Goal: Task Accomplishment & Management: Manage account settings

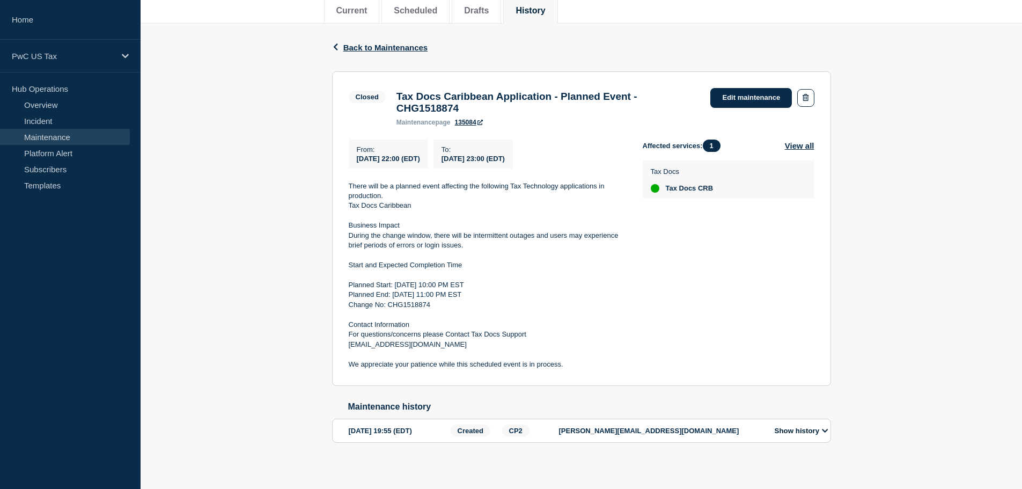
scroll to position [156, 0]
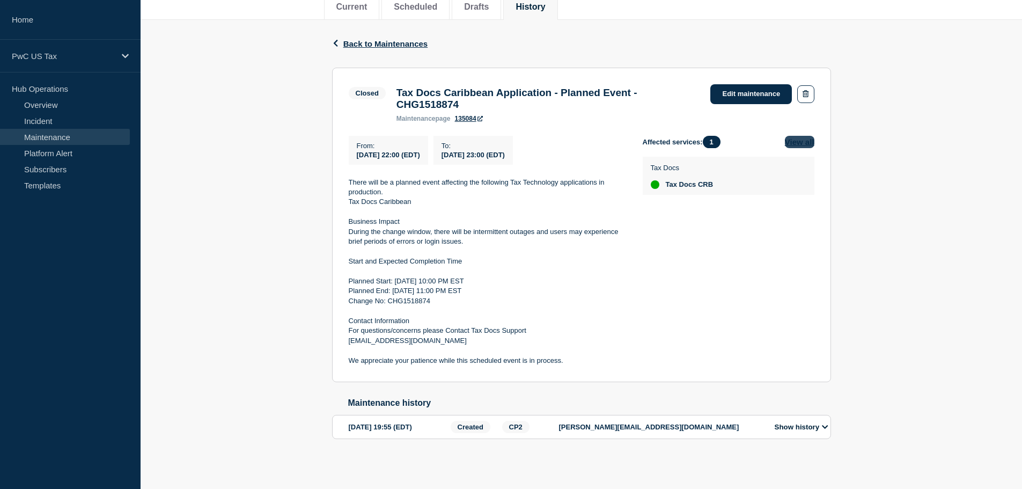
click at [801, 138] on button "View all" at bounding box center [799, 142] width 29 height 12
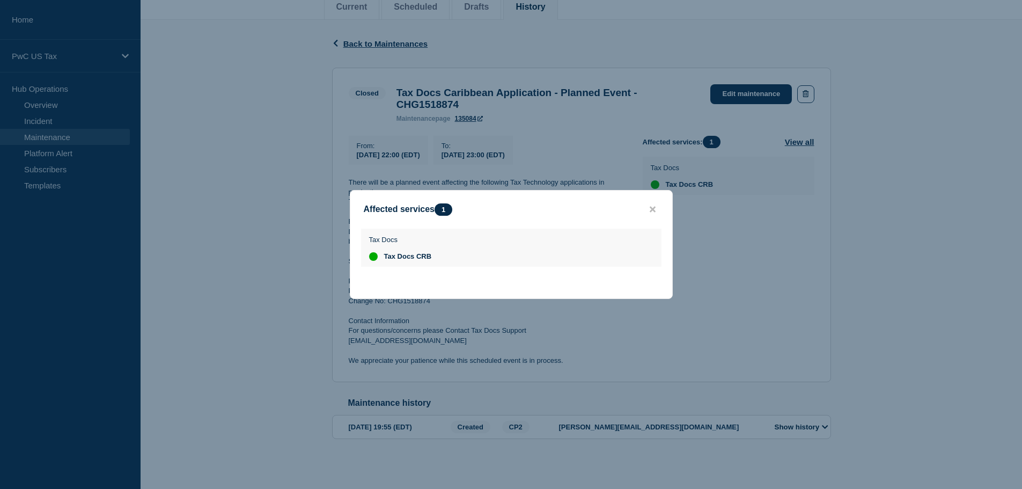
click at [647, 206] on button "close button" at bounding box center [652, 209] width 12 height 10
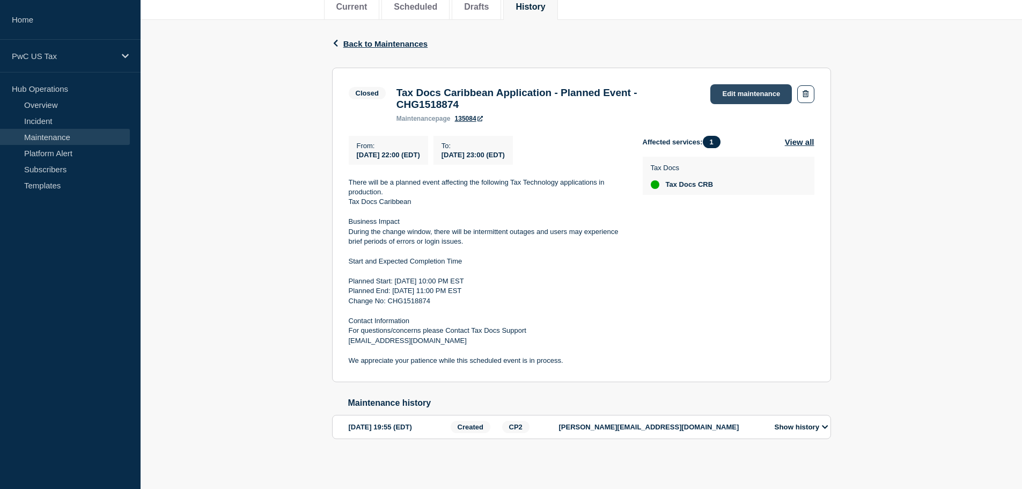
click at [727, 87] on link "Edit maintenance" at bounding box center [751, 94] width 82 height 20
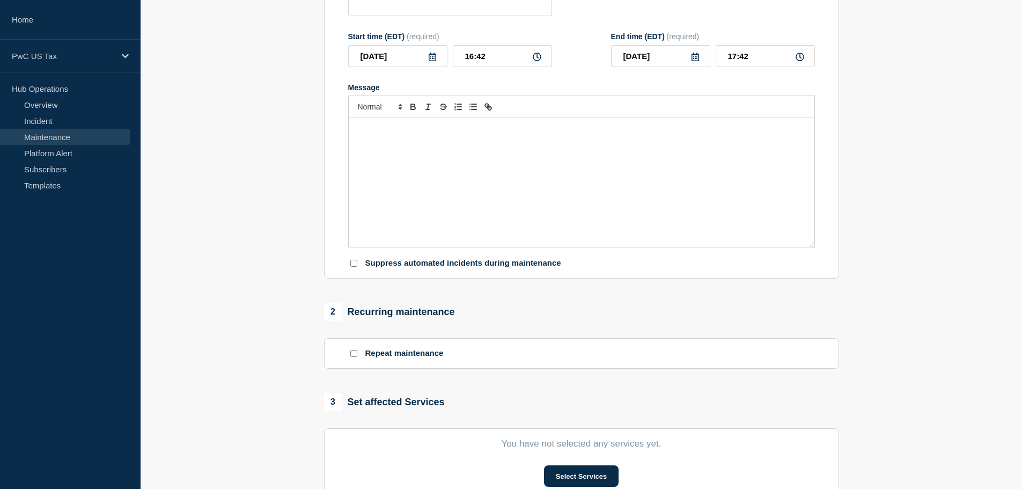
type input "Tax Docs Caribbean Application - Planned Event - CHG1518874"
type input "[DATE]"
type input "22:00"
type input "[DATE]"
type input "23:00"
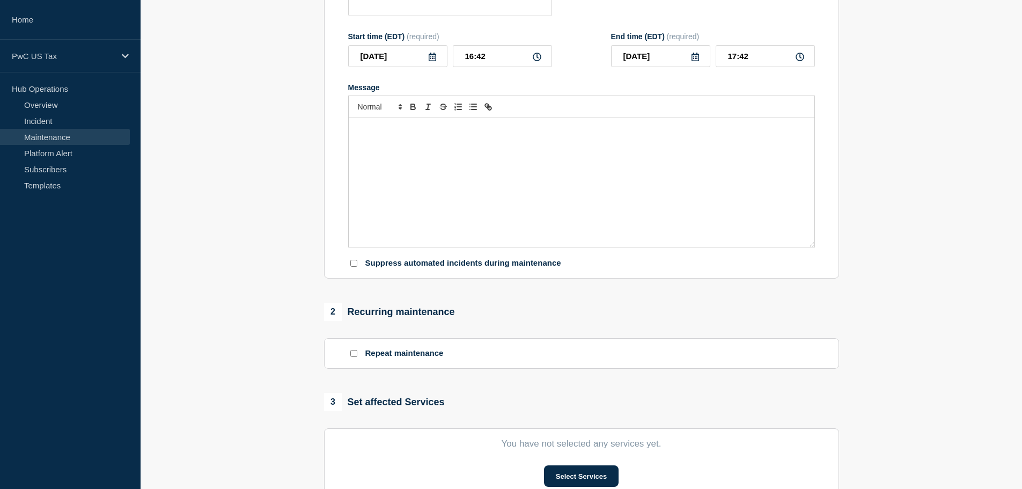
checkbox input "false"
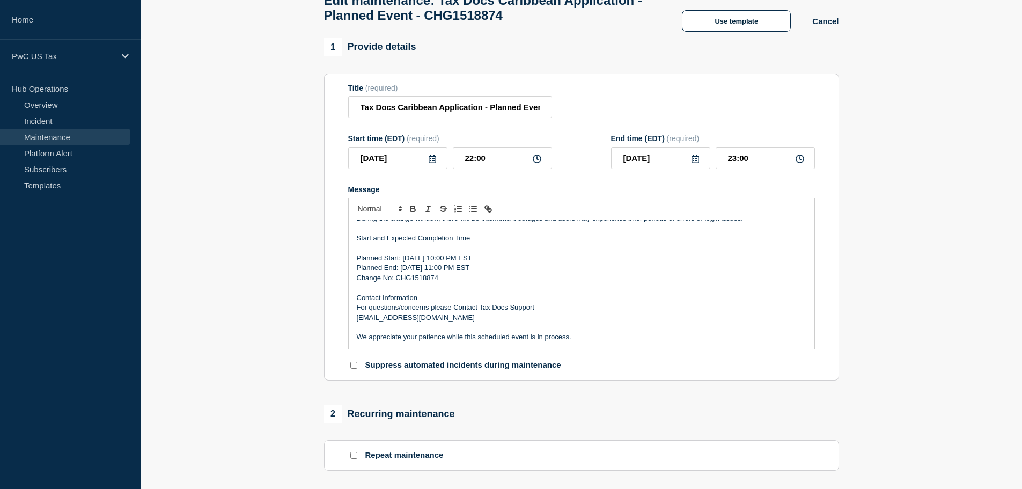
scroll to position [145, 0]
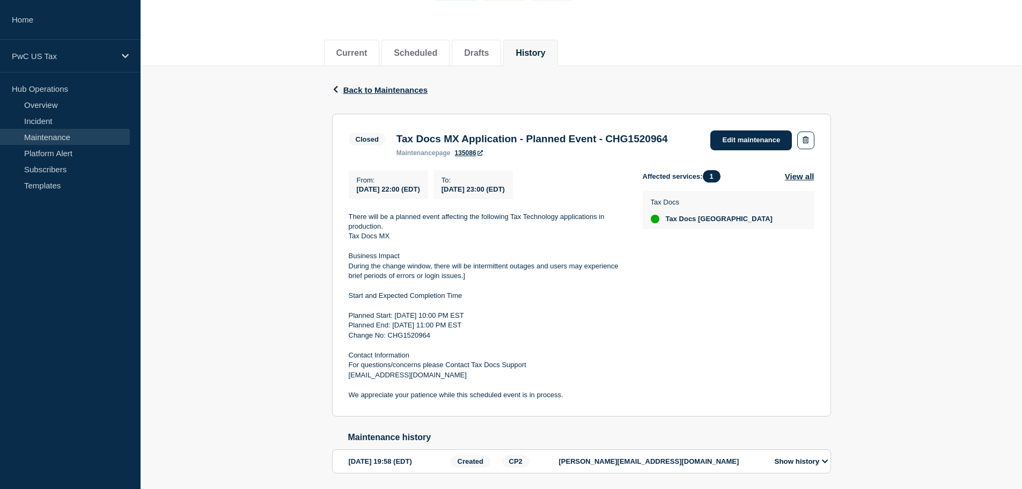
scroll to position [156, 0]
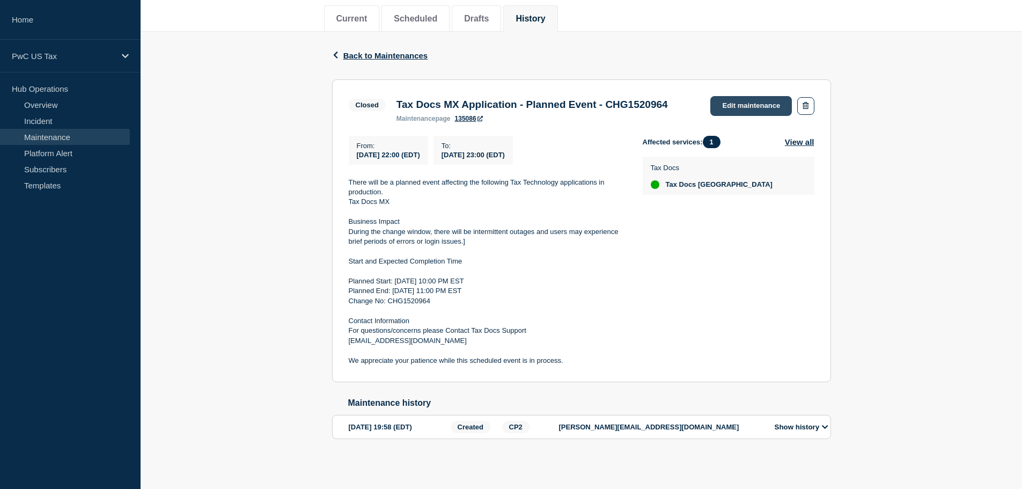
click at [732, 96] on link "Edit maintenance" at bounding box center [751, 106] width 82 height 20
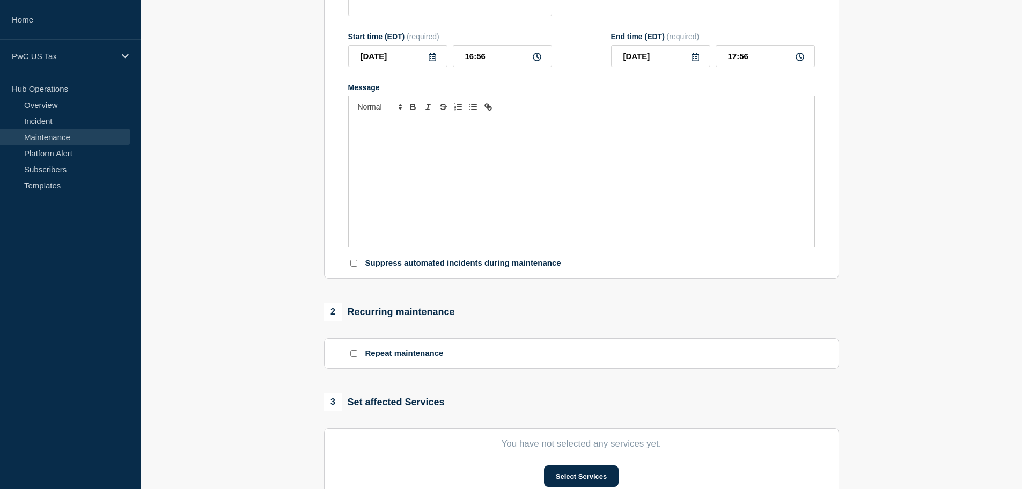
type input "Tax Docs MX Application - Planned Event - CHG1520964"
type input "[DATE]"
type input "22:00"
type input "[DATE]"
type input "23:00"
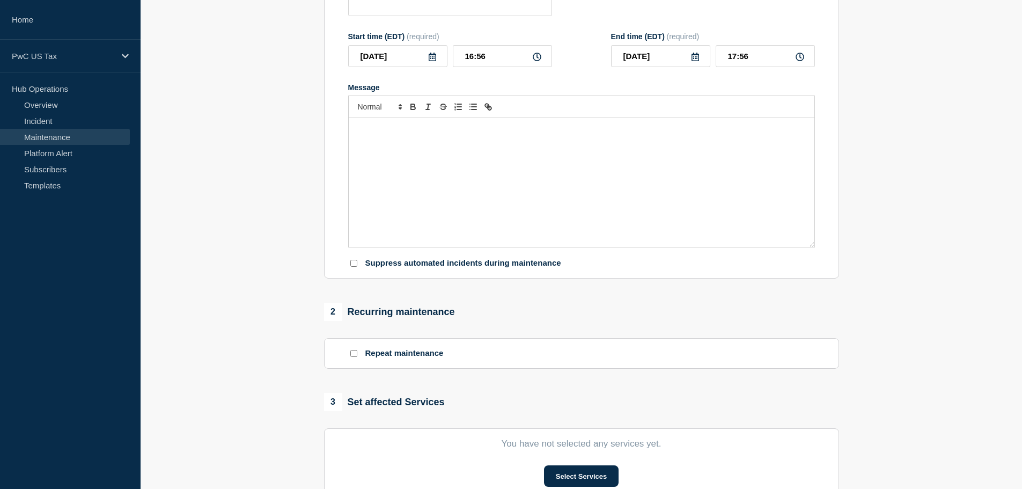
checkbox input "false"
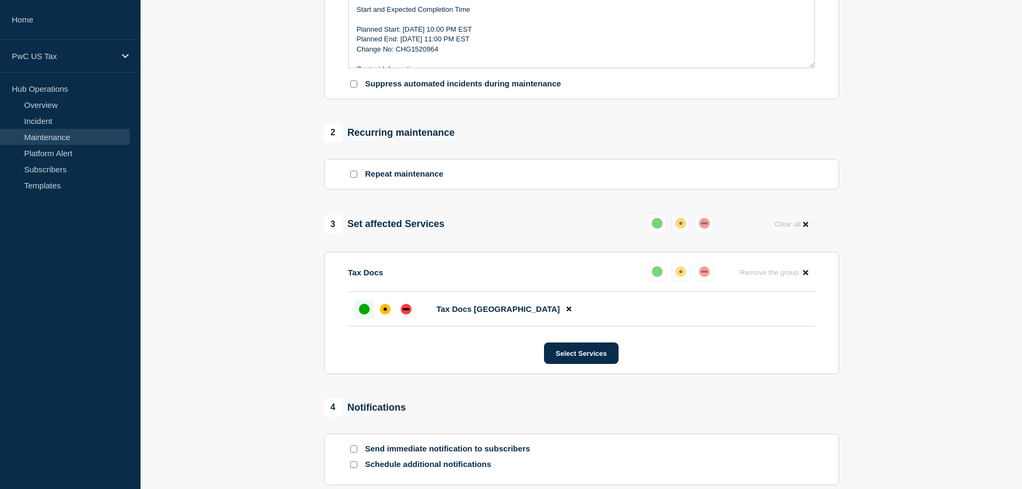
scroll to position [371, 0]
